Goal: Information Seeking & Learning: Find contact information

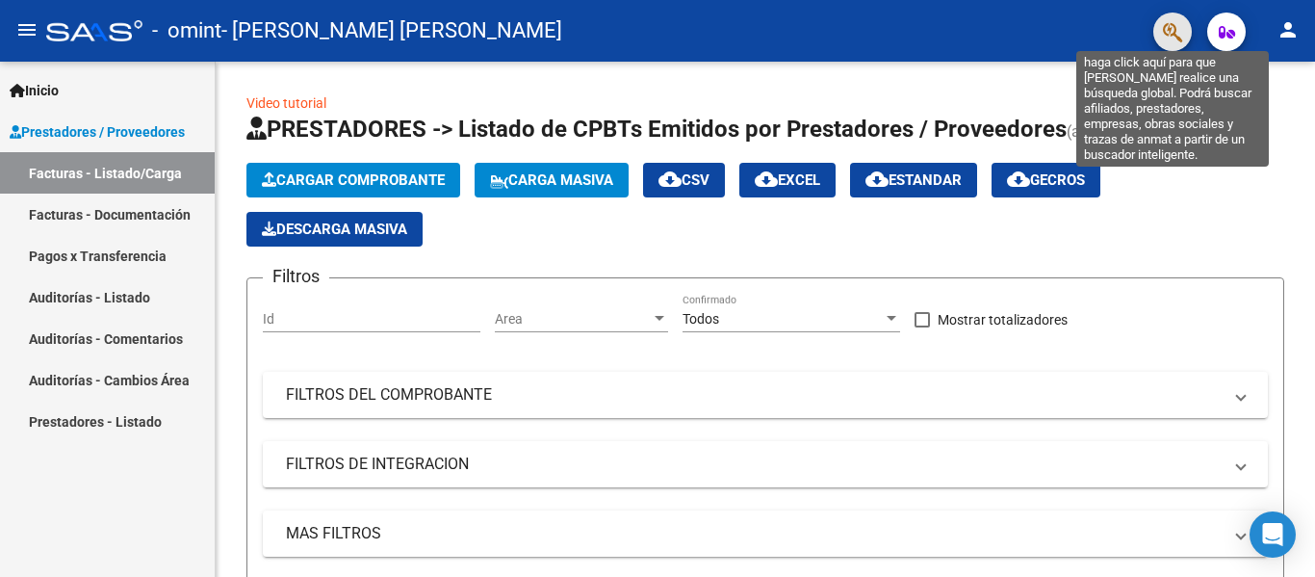
click at [1168, 36] on icon "button" at bounding box center [1172, 32] width 19 height 22
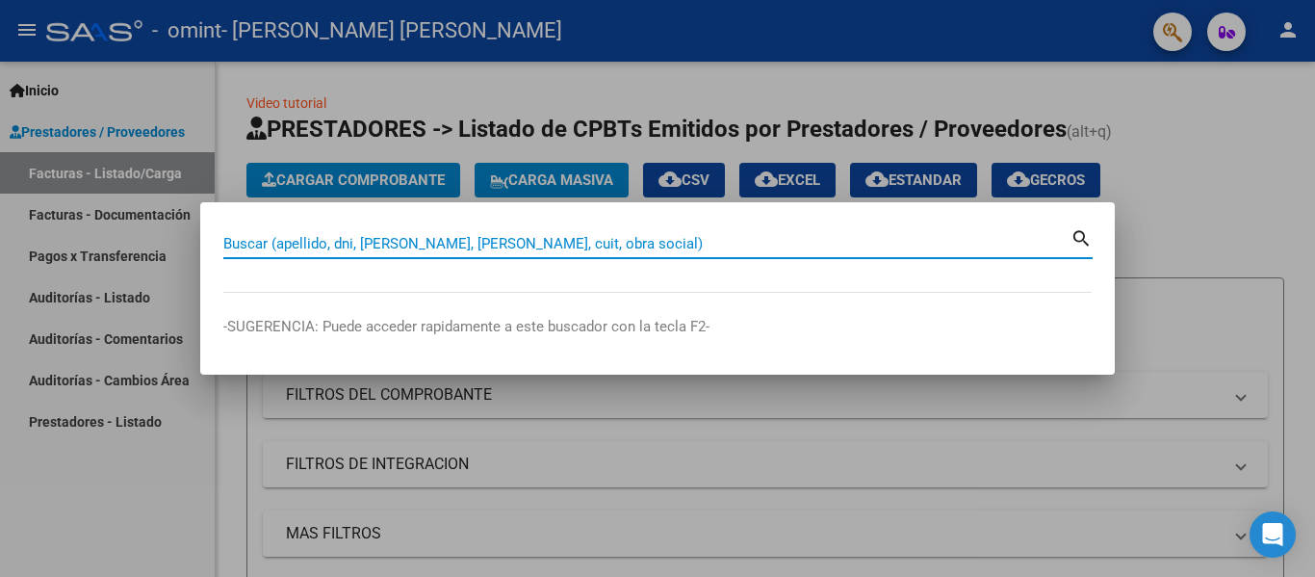
paste input "[PERSON_NAME] DNI,51.227.845."
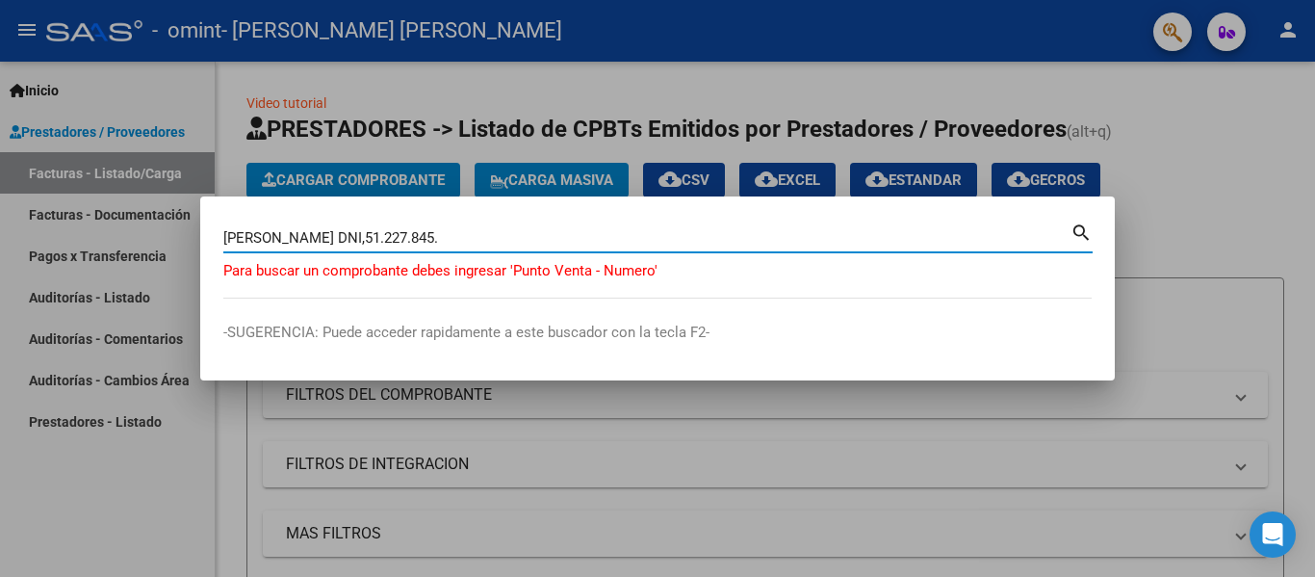
type input "[PERSON_NAME] DNI,51.227.845"
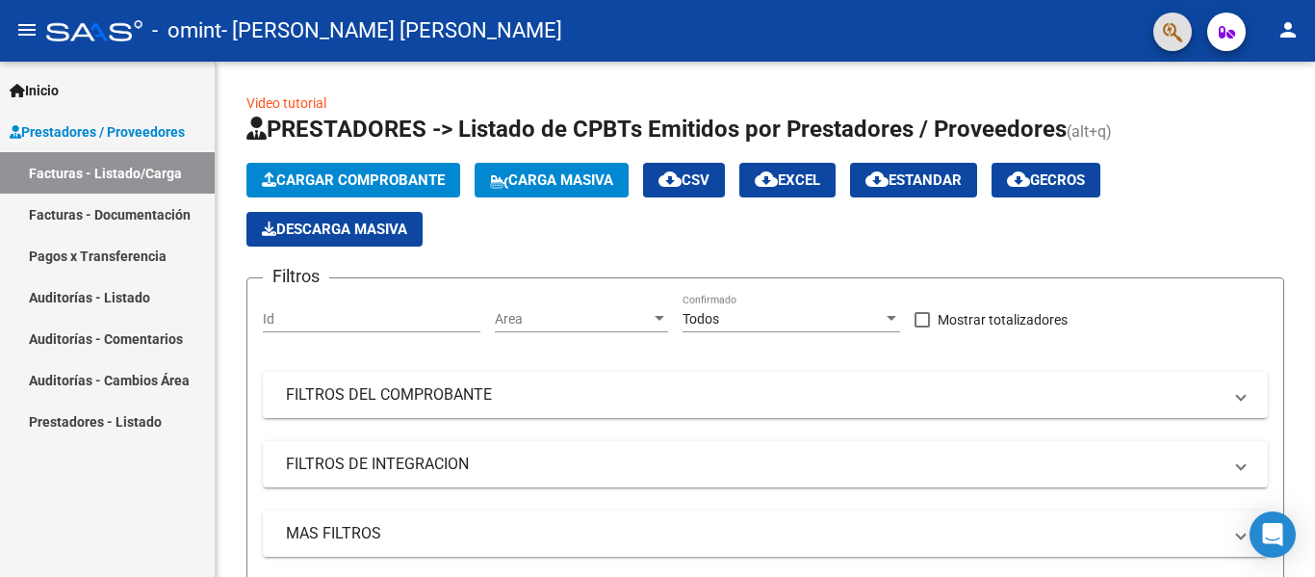
click at [118, 299] on link "Auditorías - Listado" at bounding box center [107, 296] width 215 height 41
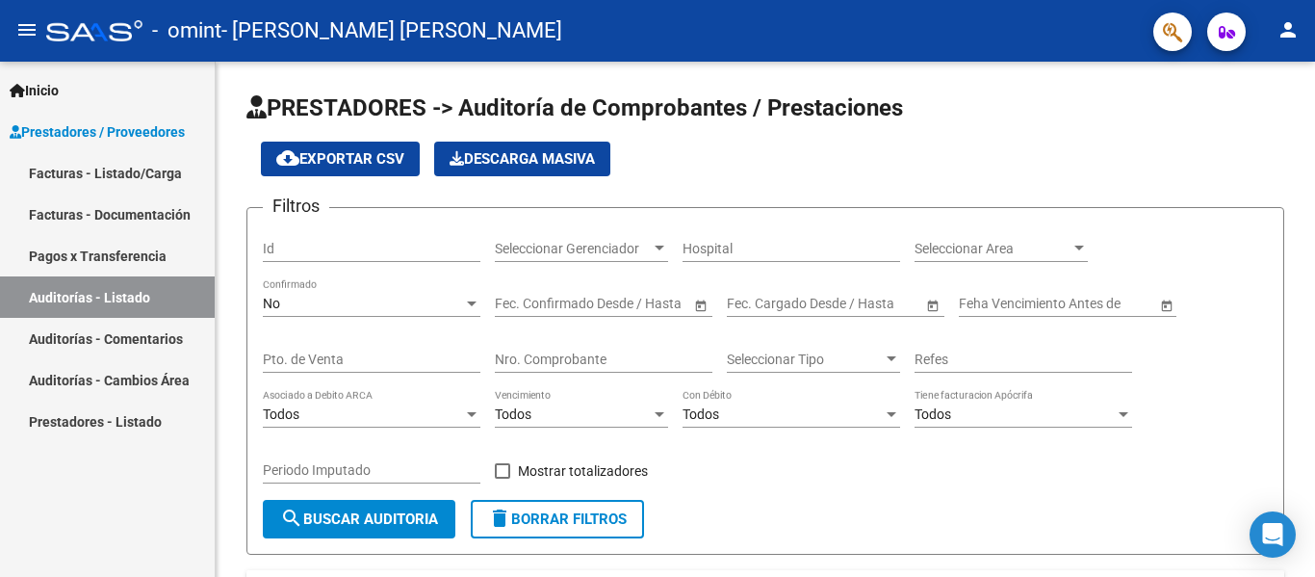
click at [1225, 41] on span "button" at bounding box center [1227, 32] width 16 height 39
click at [53, 96] on span "Inicio" at bounding box center [34, 90] width 49 height 21
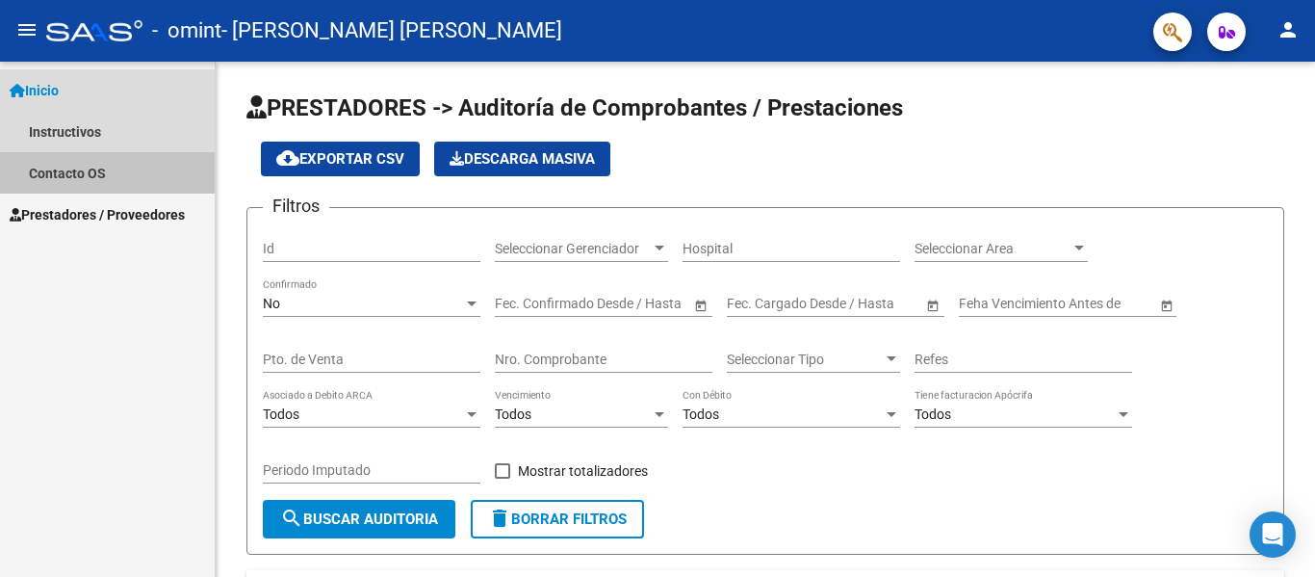
click at [91, 160] on link "Contacto OS" at bounding box center [107, 172] width 215 height 41
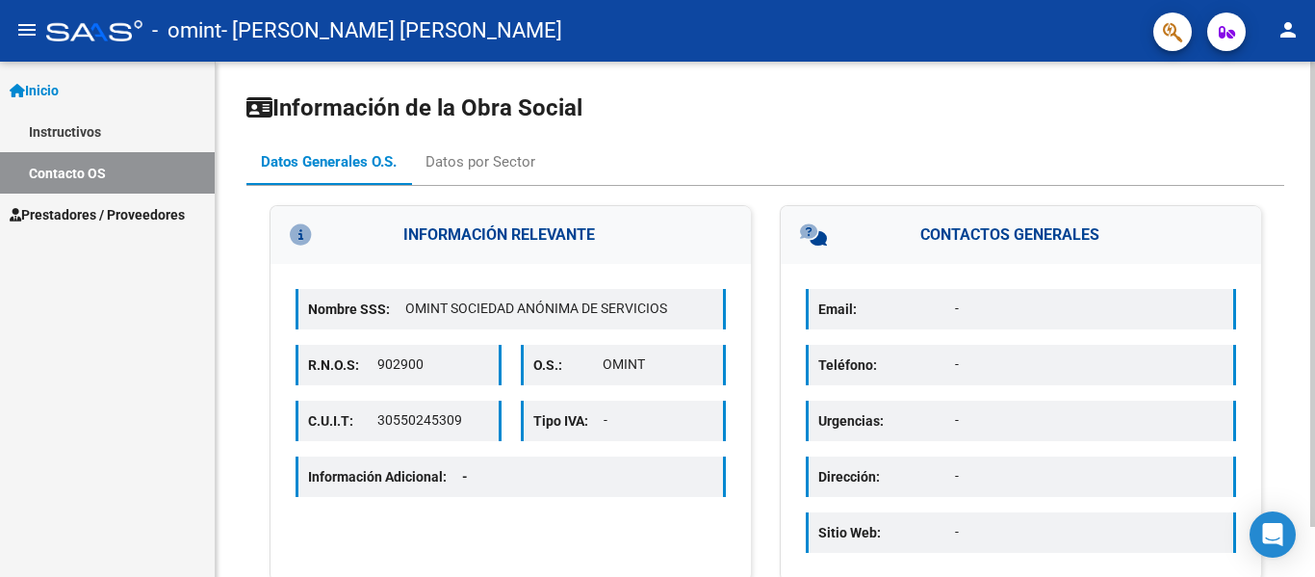
scroll to position [56, 0]
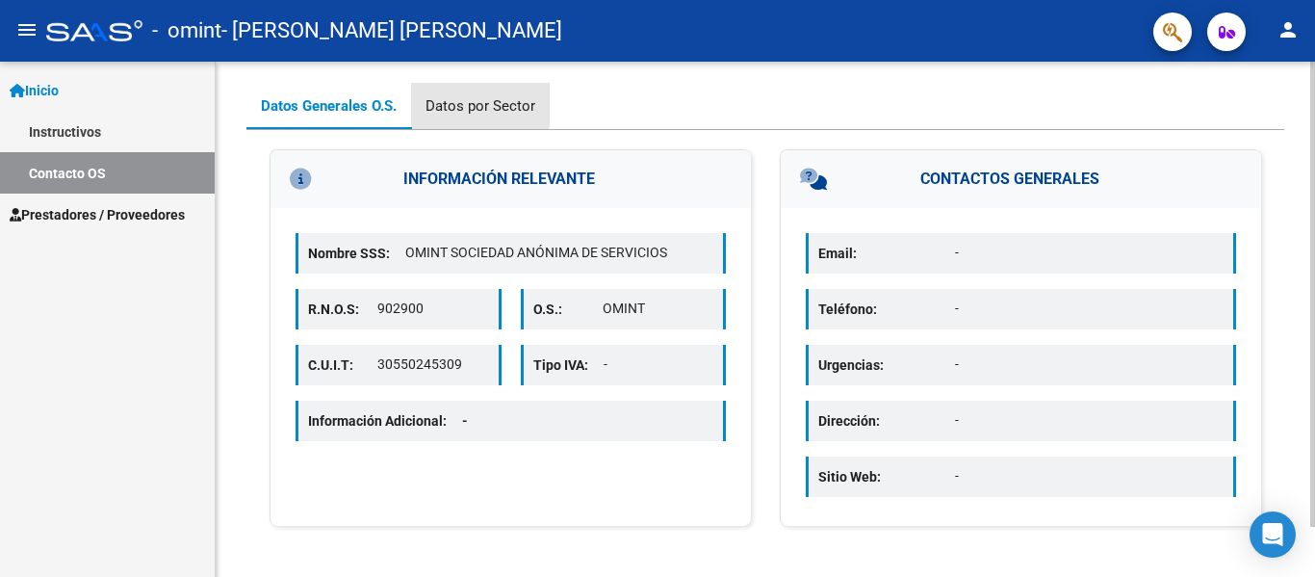
click at [481, 103] on div "Datos por Sector" at bounding box center [481, 105] width 110 height 21
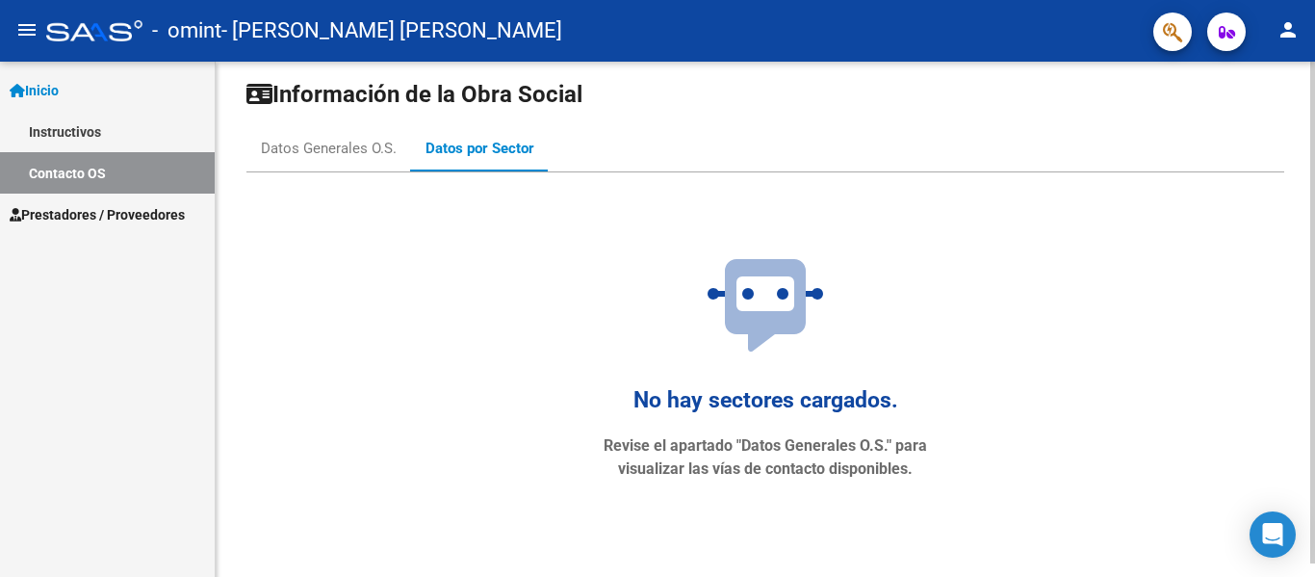
scroll to position [0, 0]
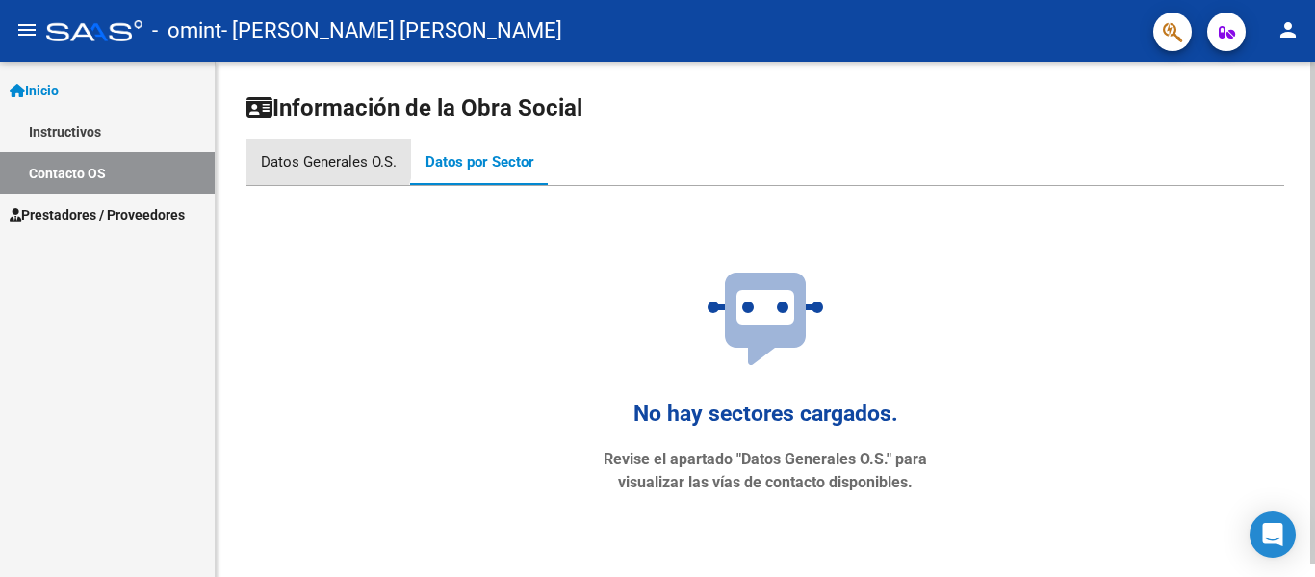
click at [294, 152] on div "Datos Generales O.S." at bounding box center [329, 161] width 136 height 21
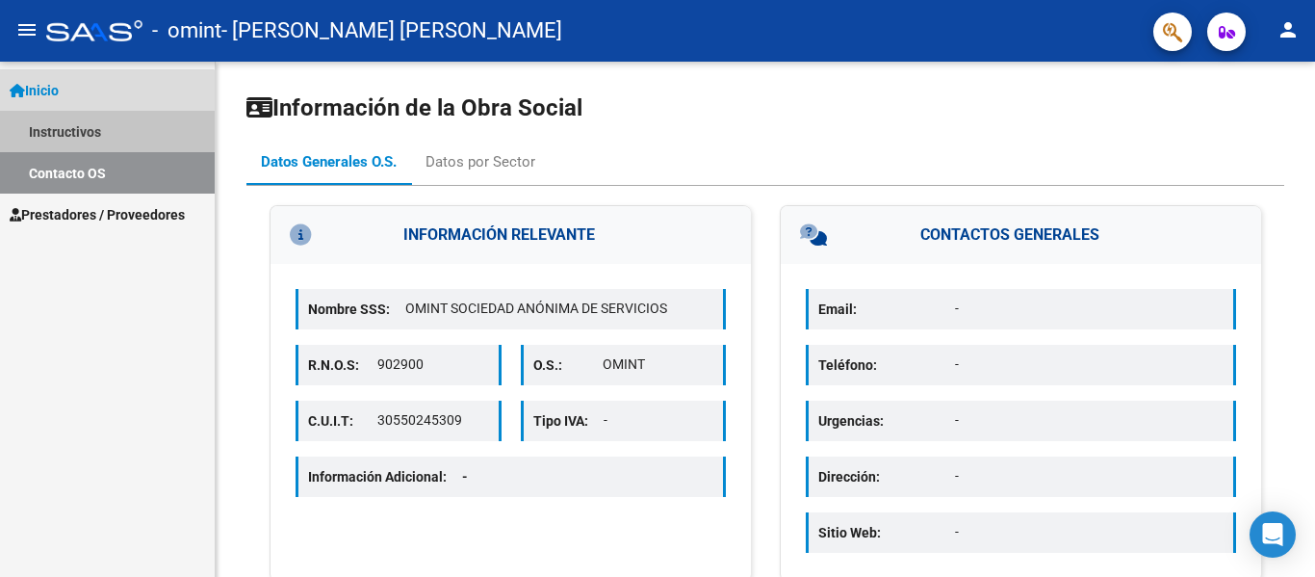
click at [80, 132] on link "Instructivos" at bounding box center [107, 131] width 215 height 41
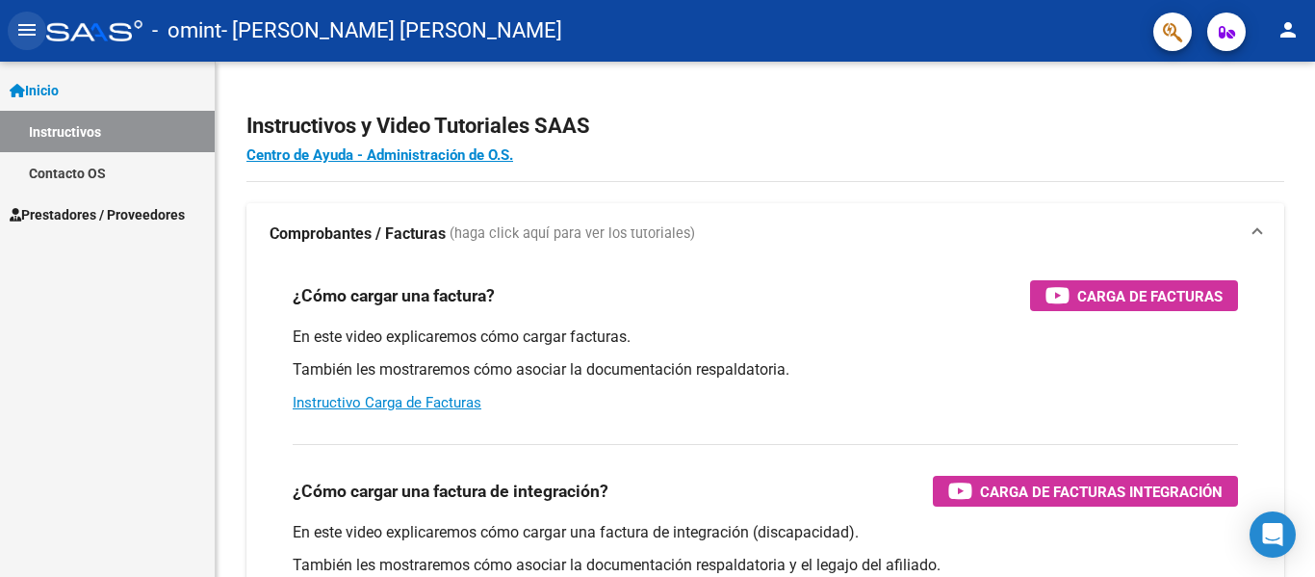
click at [32, 18] on mat-icon "menu" at bounding box center [26, 29] width 23 height 23
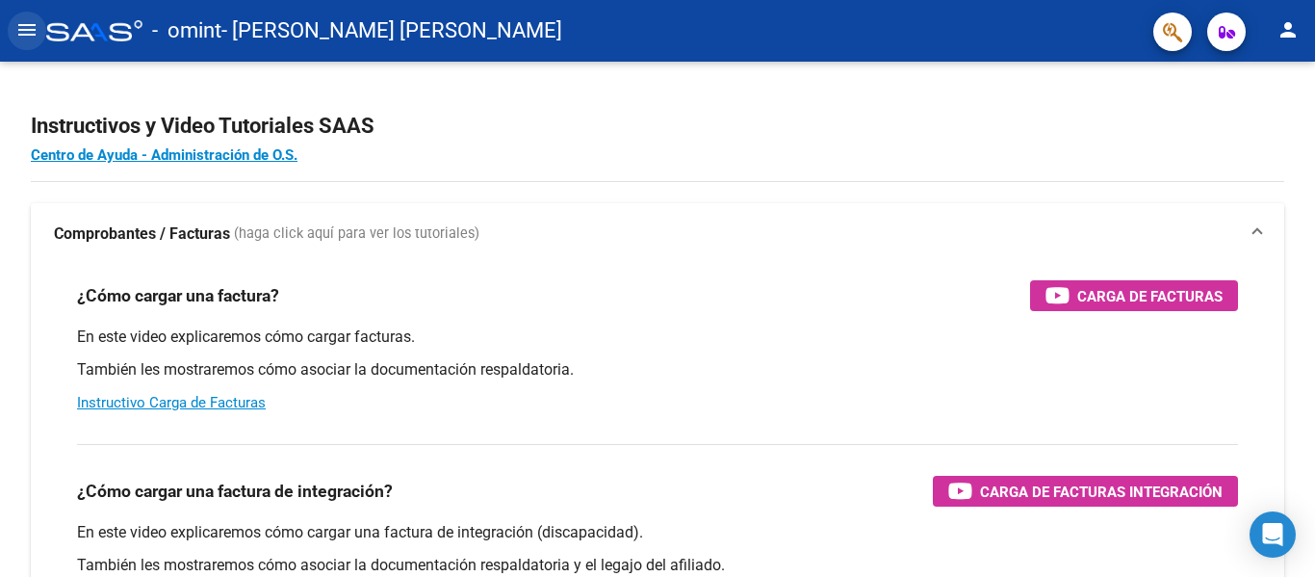
click at [32, 18] on mat-icon "menu" at bounding box center [26, 29] width 23 height 23
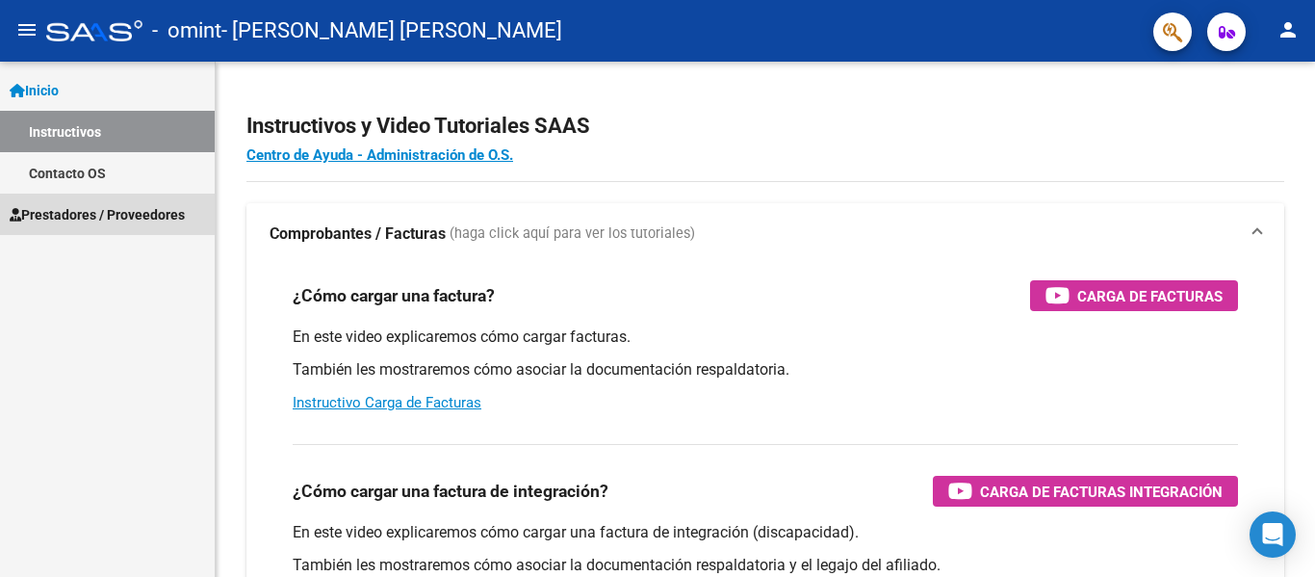
click at [105, 218] on span "Prestadores / Proveedores" at bounding box center [97, 214] width 175 height 21
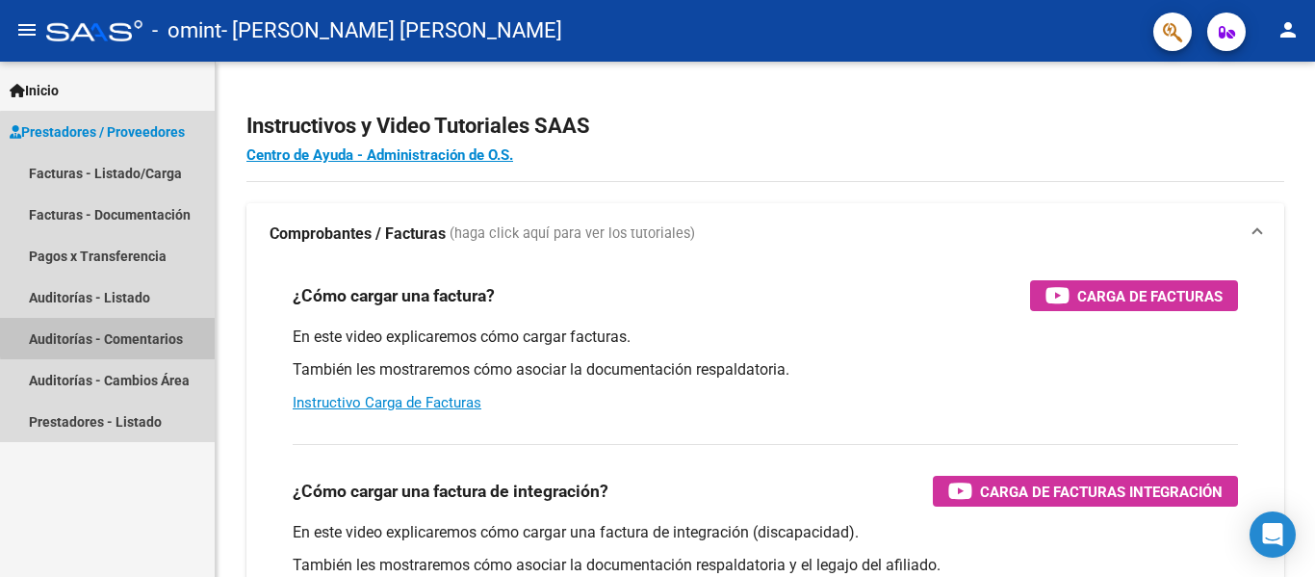
click at [148, 334] on link "Auditorías - Comentarios" at bounding box center [107, 338] width 215 height 41
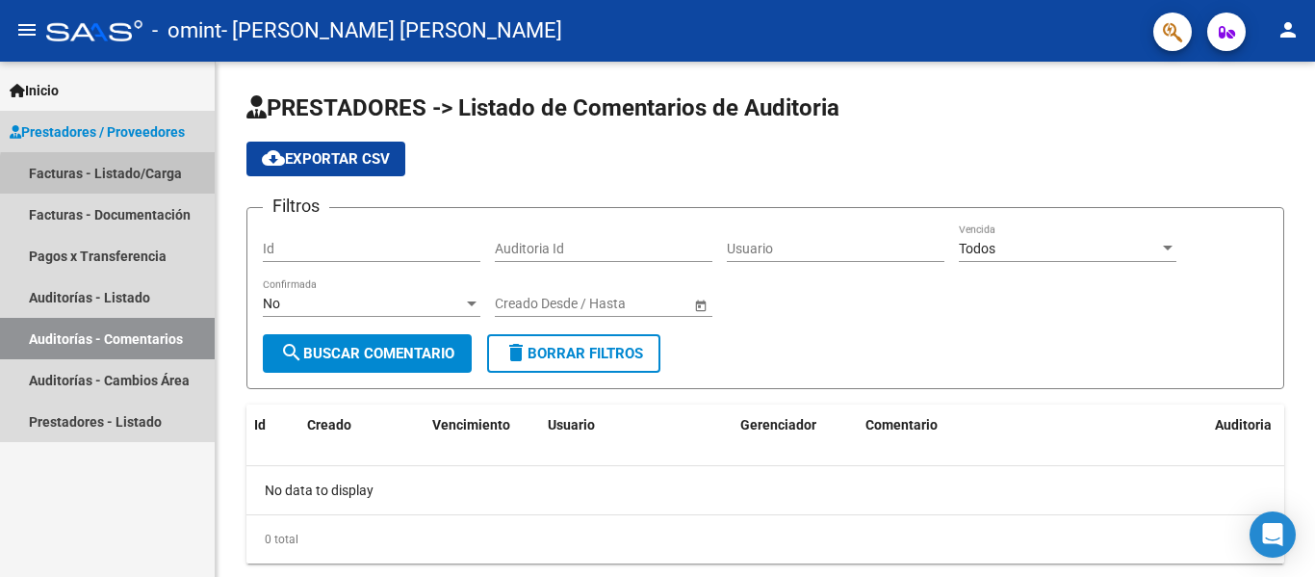
click at [129, 177] on link "Facturas - Listado/Carga" at bounding box center [107, 172] width 215 height 41
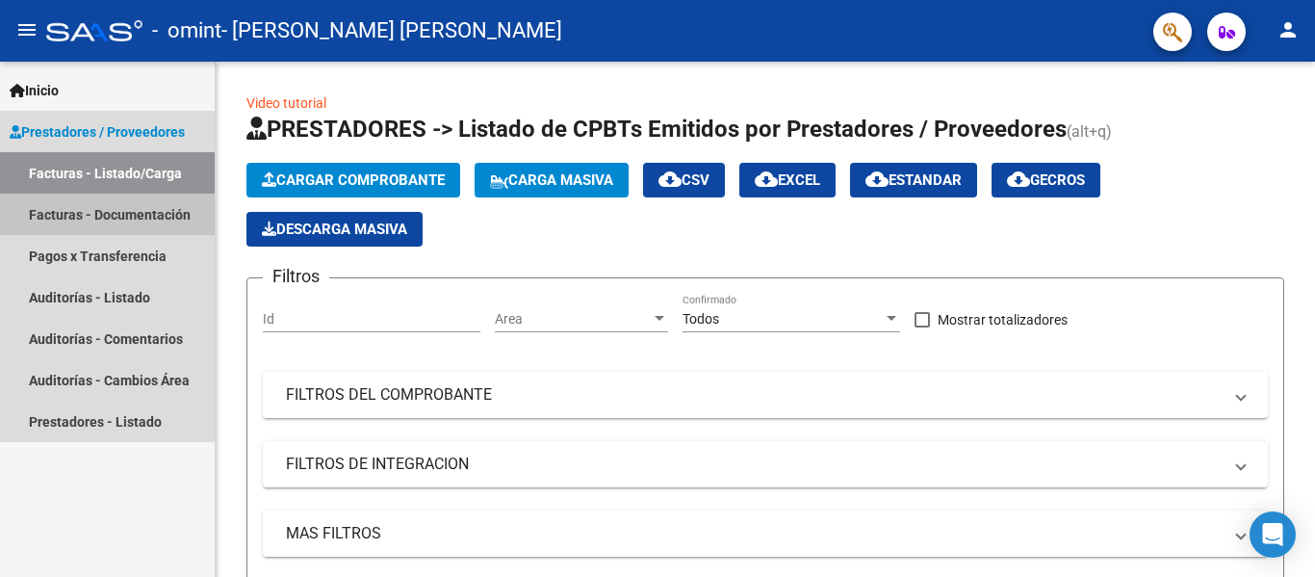
click at [125, 212] on link "Facturas - Documentación" at bounding box center [107, 214] width 215 height 41
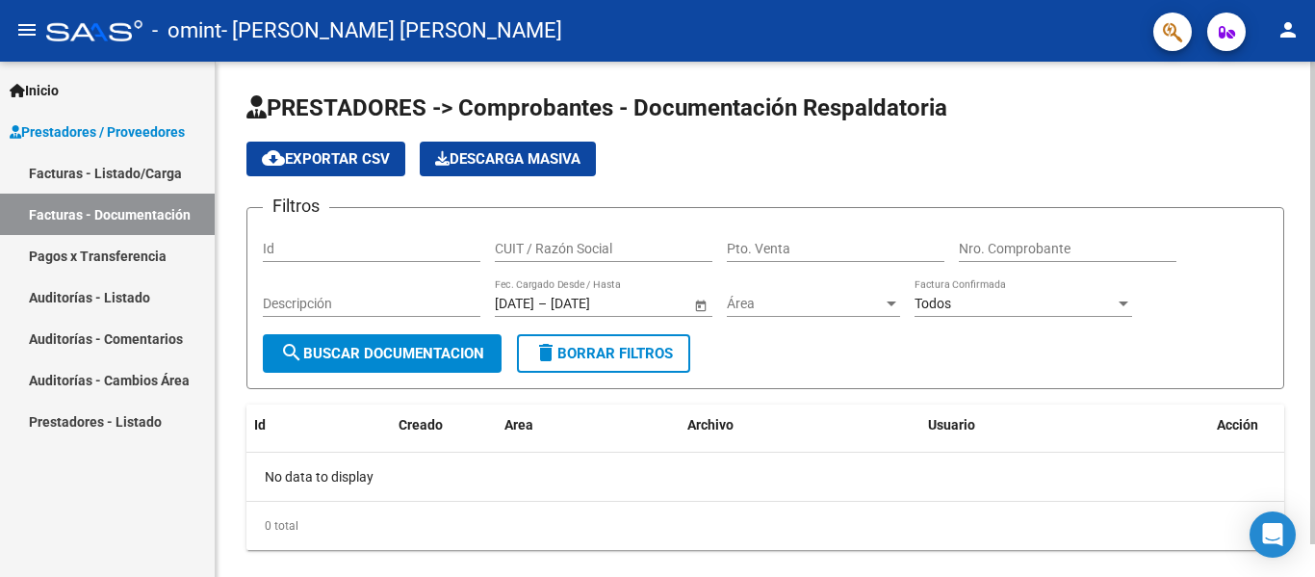
scroll to position [35, 0]
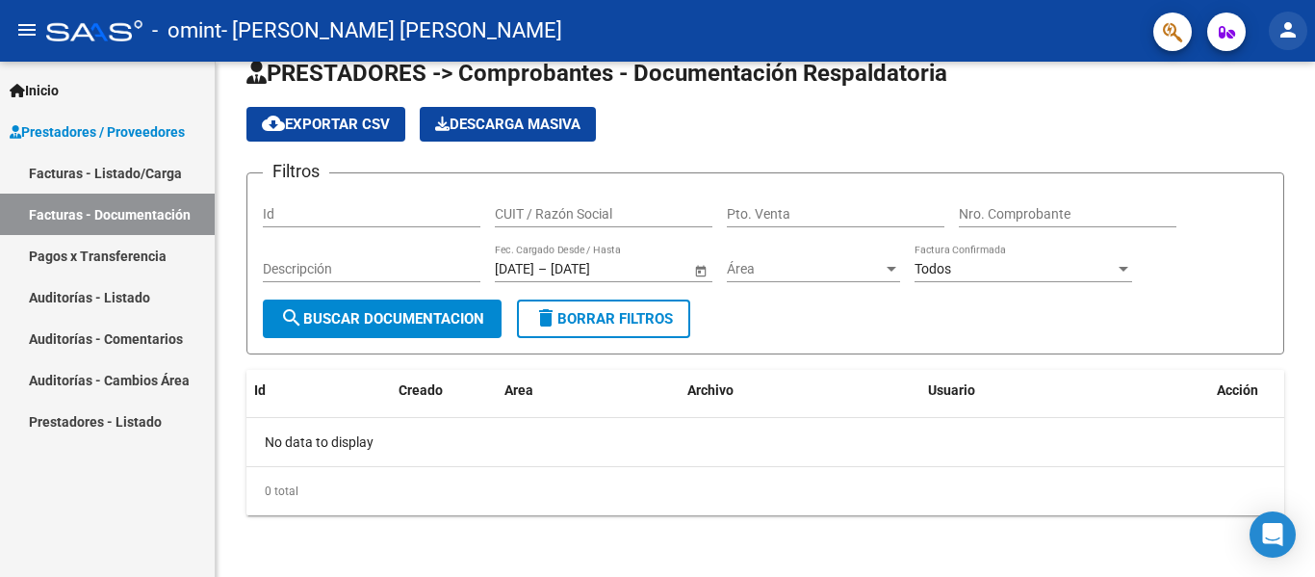
click at [1294, 27] on mat-icon "person" at bounding box center [1288, 29] width 23 height 23
click at [1221, 39] on div at bounding box center [657, 288] width 1315 height 577
click at [1221, 39] on icon "button" at bounding box center [1227, 32] width 16 height 14
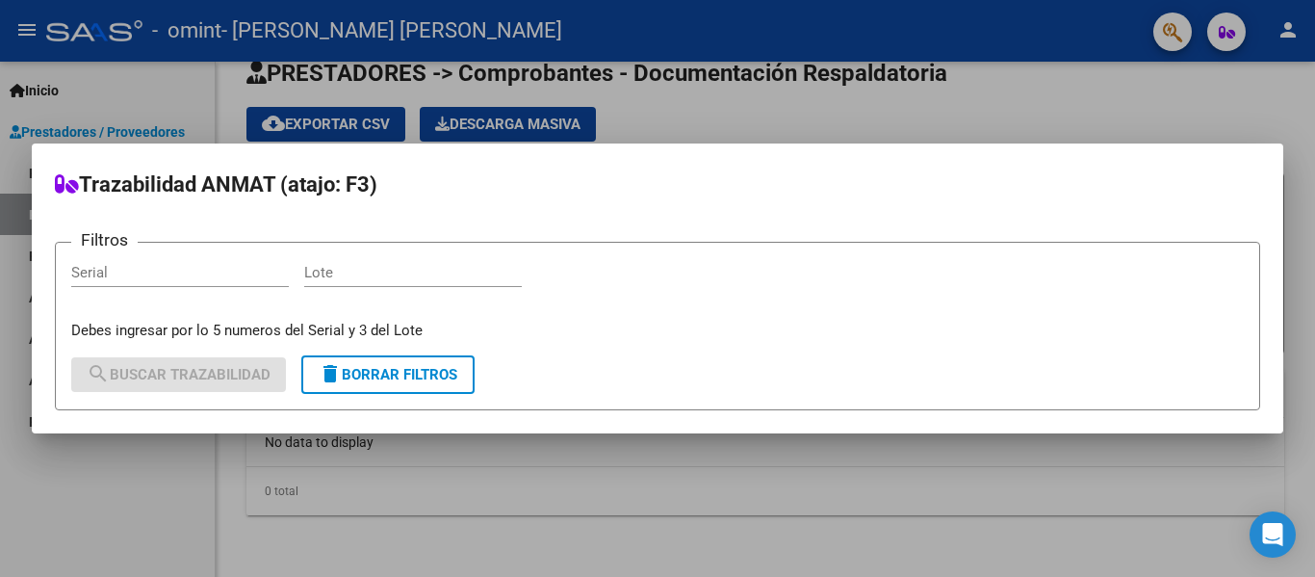
click at [93, 537] on div at bounding box center [657, 288] width 1315 height 577
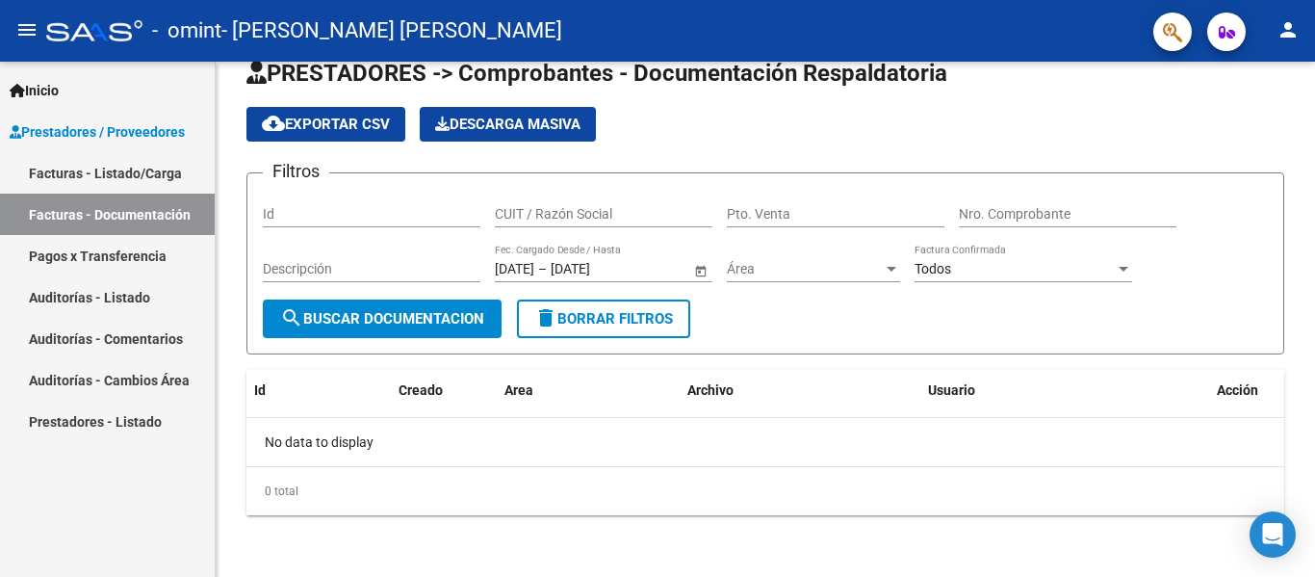
click at [58, 77] on link "Inicio" at bounding box center [107, 89] width 215 height 41
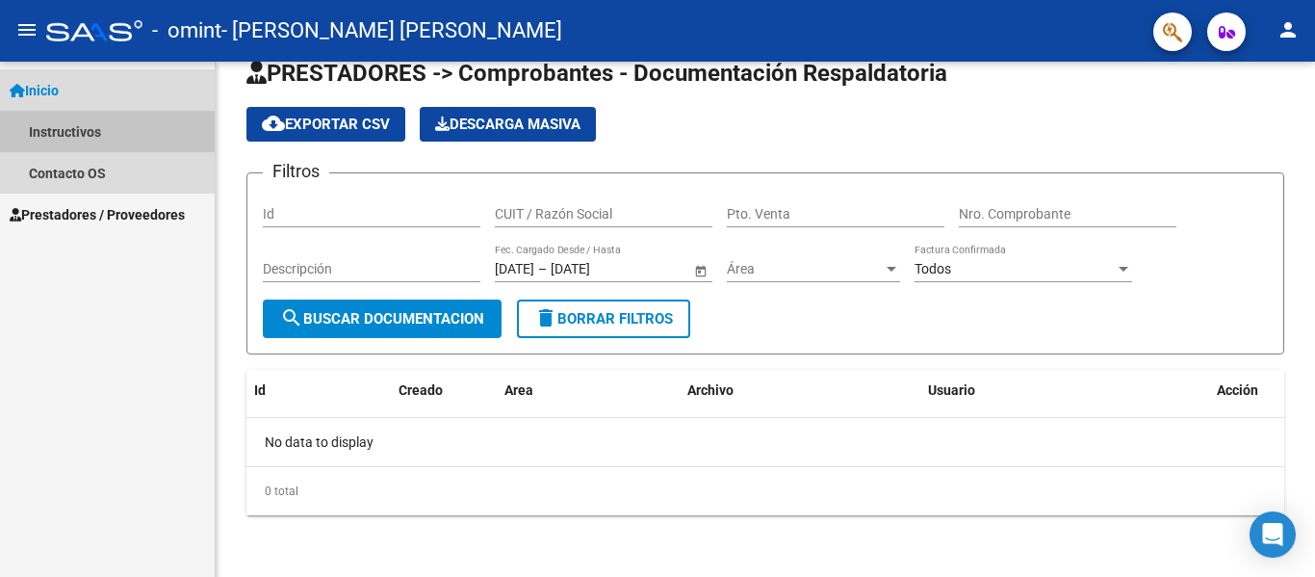
click at [66, 135] on link "Instructivos" at bounding box center [107, 131] width 215 height 41
